Goal: Information Seeking & Learning: Learn about a topic

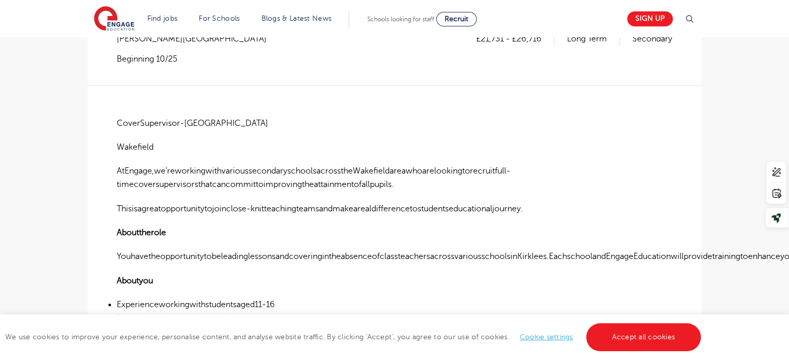
scroll to position [207, 0]
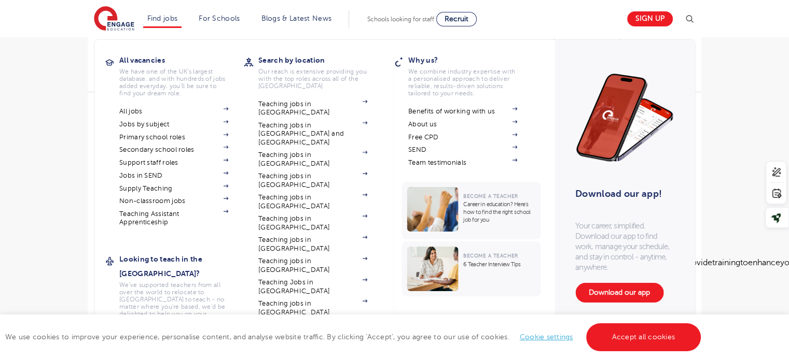
click at [170, 23] on li "Find jobs All vacancies We have one of the UK's largest database. and with hund…" at bounding box center [162, 19] width 39 height 18
click at [228, 187] on img at bounding box center [225, 186] width 5 height 3
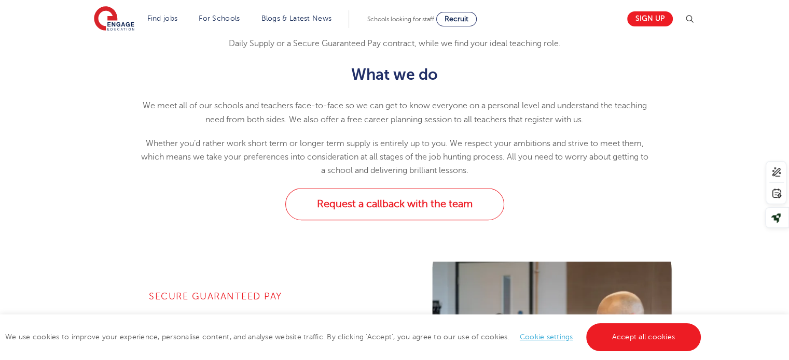
scroll to position [363, 0]
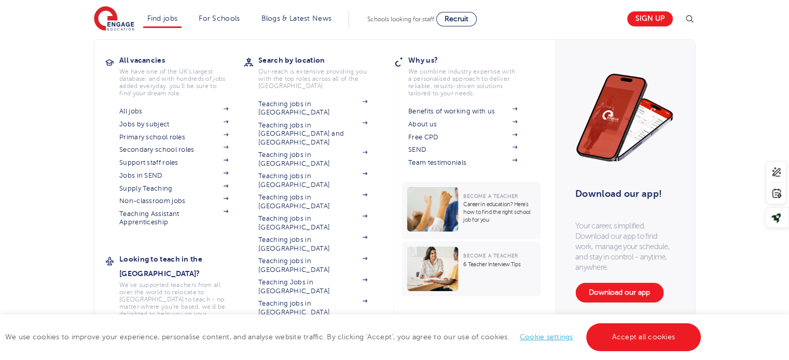
click at [164, 26] on li "Find jobs All vacancies We have one of the UK's largest database. and with hund…" at bounding box center [162, 19] width 39 height 18
click at [222, 116] on span at bounding box center [221, 111] width 16 height 8
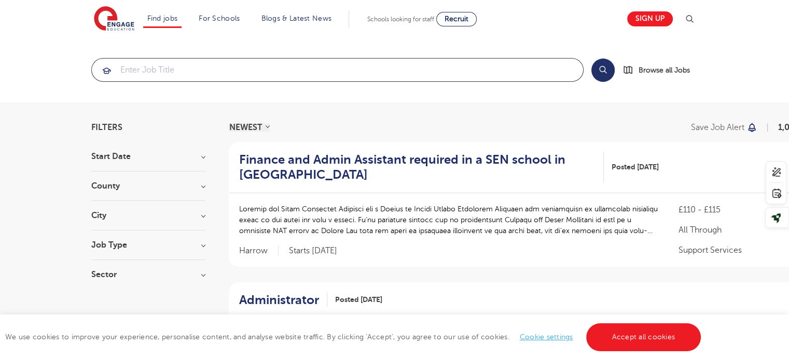
click at [216, 72] on input "search" at bounding box center [337, 70] width 491 height 23
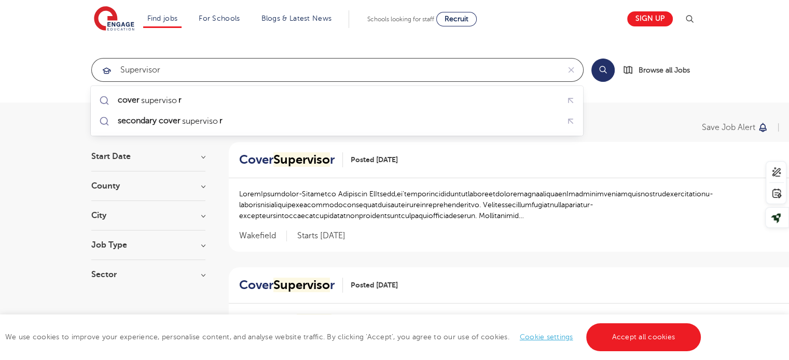
type input "supervisor"
click button "Submit" at bounding box center [0, 0] width 0 height 0
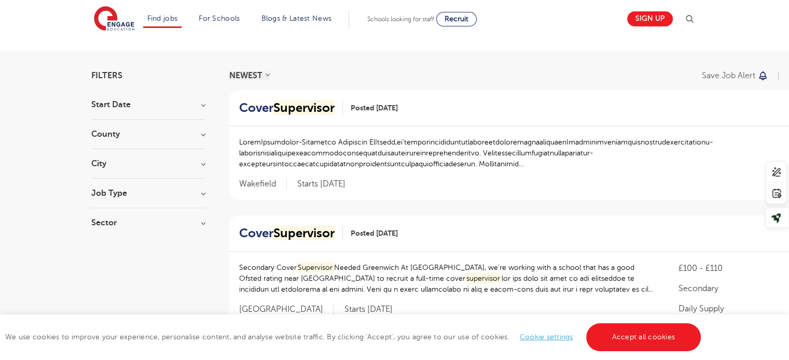
click at [198, 164] on h3 "City" at bounding box center [148, 164] width 114 height 8
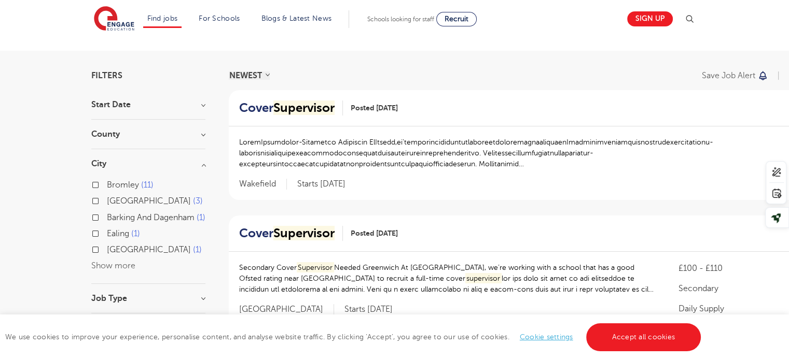
click at [107, 203] on label "Leeds 3" at bounding box center [155, 200] width 96 height 13
click at [107, 203] on input "Leeds 3" at bounding box center [110, 200] width 7 height 7
checkbox input "true"
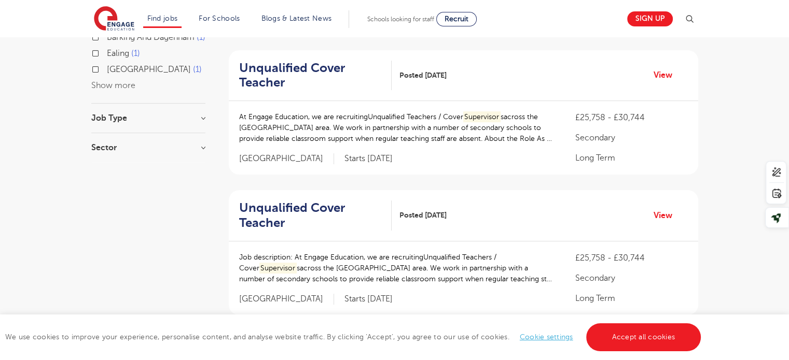
scroll to position [207, 0]
